Goal: Navigation & Orientation: Find specific page/section

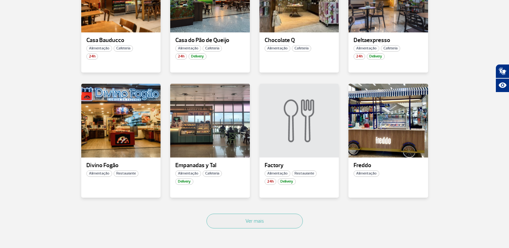
scroll to position [386, 0]
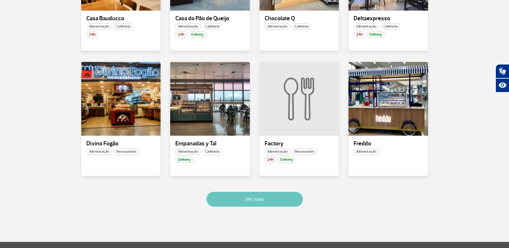
click at [260, 197] on button "Ver mais" at bounding box center [255, 199] width 96 height 15
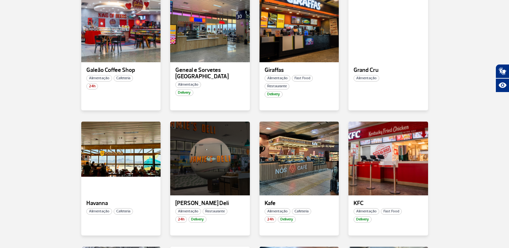
scroll to position [577, 0]
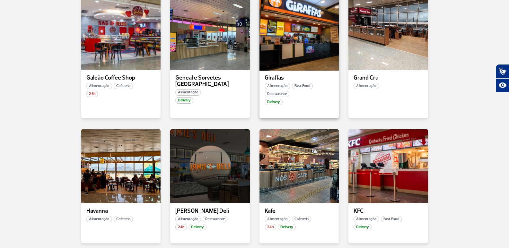
click at [292, 51] on div at bounding box center [299, 33] width 81 height 76
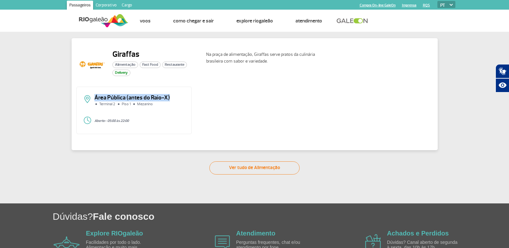
drag, startPoint x: 94, startPoint y: 97, endPoint x: 200, endPoint y: 109, distance: 106.8
click at [195, 101] on div "Área Pública (antes do Raio-X) Terminal 2 Piso 1 Mezanino Aberto - 05:00 às 22:…" at bounding box center [254, 113] width 357 height 52
drag, startPoint x: 100, startPoint y: 105, endPoint x: 163, endPoint y: 102, distance: 63.1
click at [163, 102] on div "Área Pública (antes do Raio-X) Terminal 2 Piso 1 Mezanino" at bounding box center [134, 103] width 102 height 16
click at [224, 108] on div "Área Pública (antes do Raio-X) Terminal 2 Piso 1 Mezanino Aberto - 05:00 às 22:…" at bounding box center [254, 113] width 357 height 52
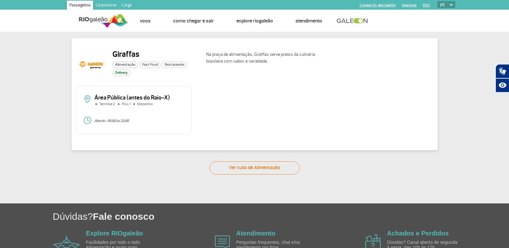
click at [228, 114] on div "Área Pública (antes do Raio-X) Terminal 2 Piso 1 Mezanino Aberto - 05:00 às 22:…" at bounding box center [254, 113] width 357 height 52
